Goal: Task Accomplishment & Management: Use online tool/utility

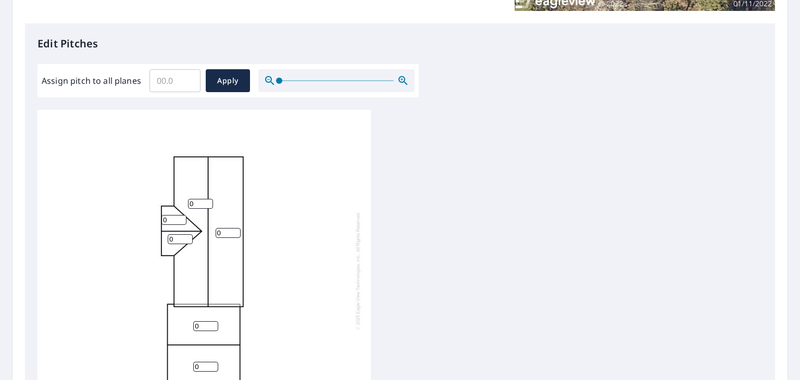
scroll to position [312, 0]
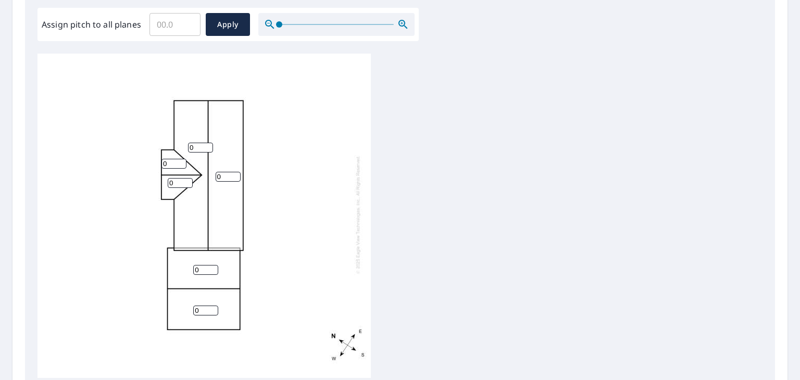
click at [197, 143] on input "0" at bounding box center [200, 148] width 25 height 10
type input "4"
click at [175, 159] on input "0" at bounding box center [173, 164] width 25 height 10
type input "4"
click at [175, 178] on input "0" at bounding box center [180, 183] width 25 height 10
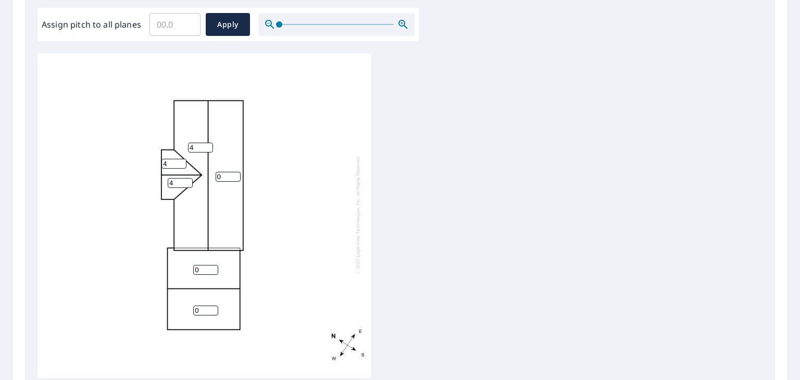
type input "4"
click at [223, 172] on input "0" at bounding box center [228, 177] width 25 height 10
click at [223, 172] on input "04" at bounding box center [228, 177] width 25 height 10
type input "0"
type input "4"
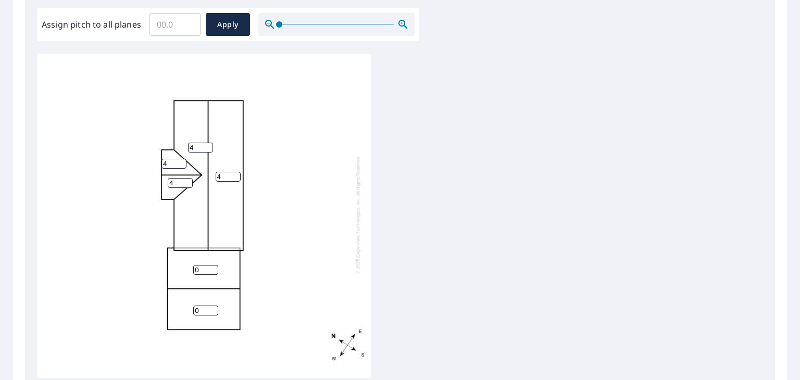
click at [205, 265] on input "0" at bounding box center [205, 270] width 25 height 10
type input "4"
click at [202, 306] on input "0" at bounding box center [205, 311] width 25 height 10
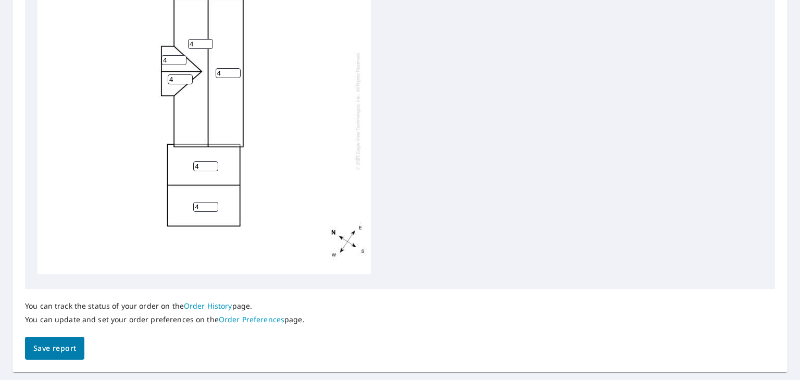
scroll to position [0, 0]
type input "4"
drag, startPoint x: 56, startPoint y: 345, endPoint x: 55, endPoint y: 336, distance: 9.0
click at [56, 344] on span "Save report" at bounding box center [54, 348] width 43 height 13
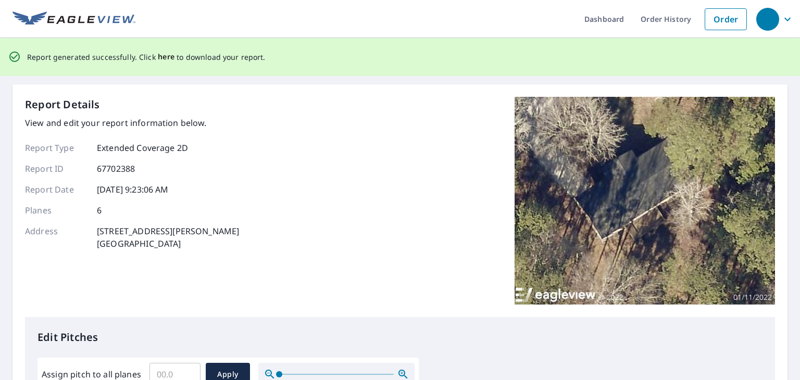
click at [167, 57] on span "here" at bounding box center [166, 56] width 17 height 13
